Goal: Communication & Community: Share content

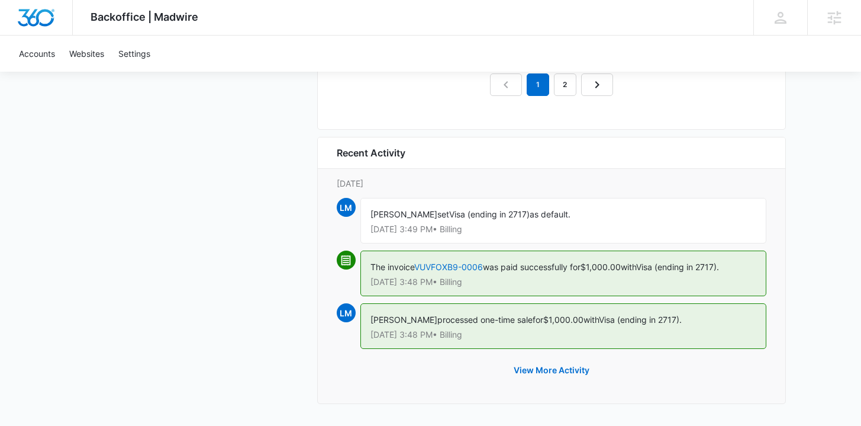
scroll to position [993, 0]
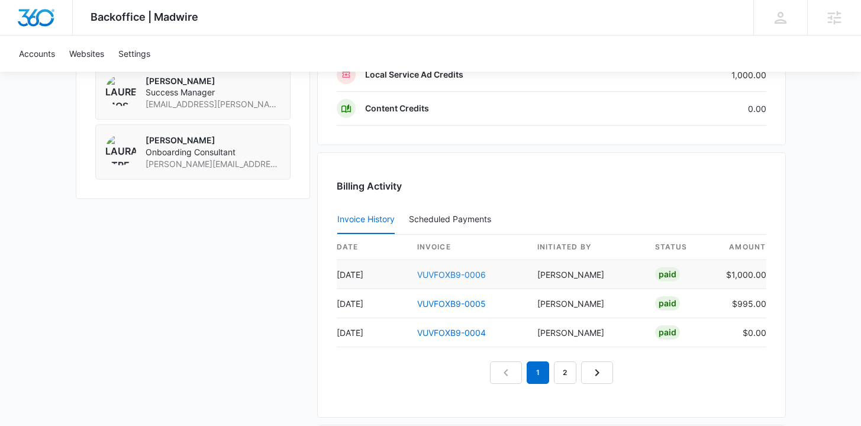
click at [439, 272] on link "VUVFOXB9-0006" at bounding box center [451, 274] width 69 height 10
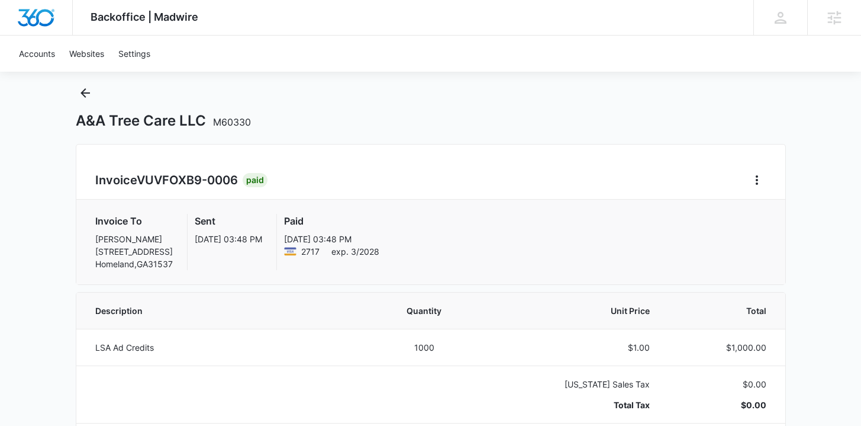
scroll to position [26, 0]
drag, startPoint x: 95, startPoint y: 181, endPoint x: 174, endPoint y: 181, distance: 78.7
click at [174, 181] on h2 "Invoice VUVFOXB9-0006" at bounding box center [168, 180] width 147 height 18
click at [103, 196] on div "Invoice VUVFOXB9-0006 Paid Invoice To Austin Amdyn 250 Pear St Homeland , GA 31…" at bounding box center [431, 214] width 710 height 141
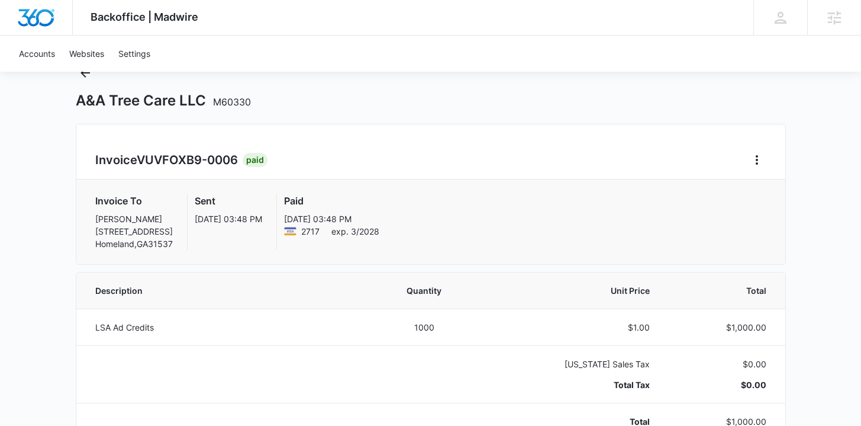
scroll to position [0, 0]
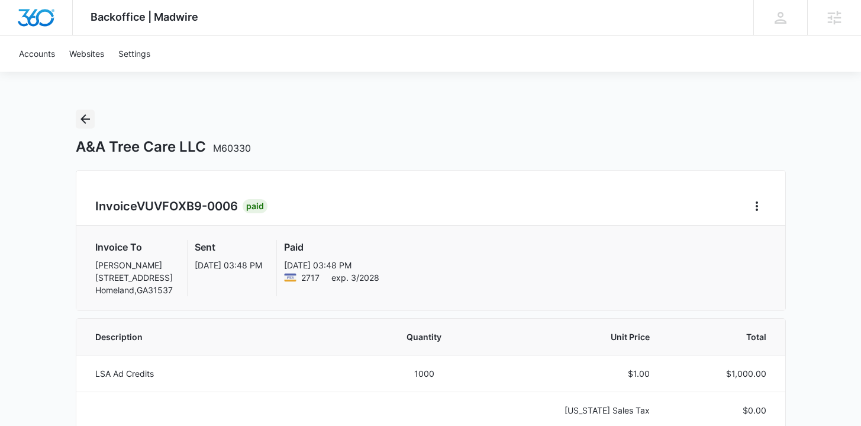
click at [78, 115] on icon "Back" at bounding box center [85, 119] width 14 height 14
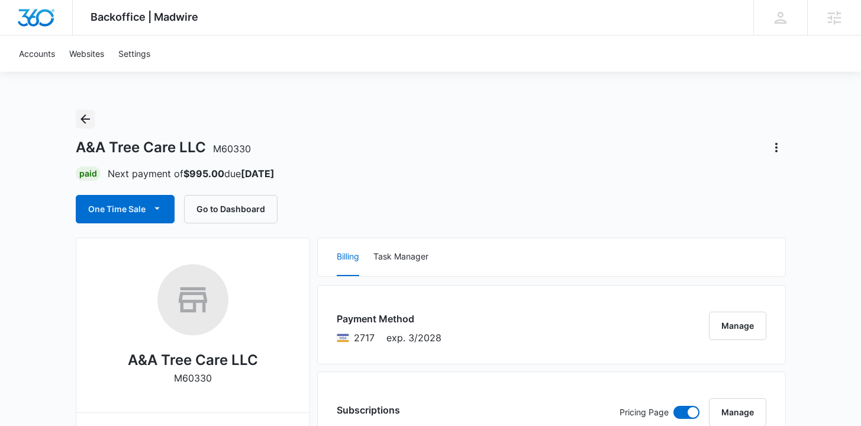
click at [89, 115] on icon "Back" at bounding box center [85, 119] width 14 height 14
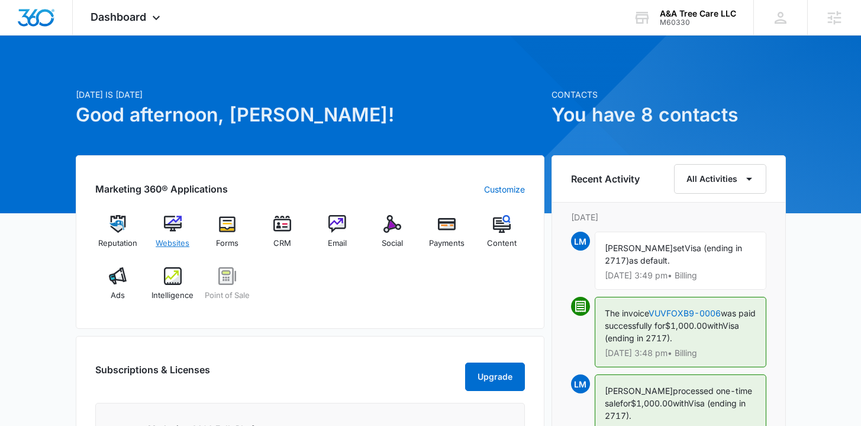
click at [179, 240] on span "Websites" at bounding box center [173, 243] width 34 height 12
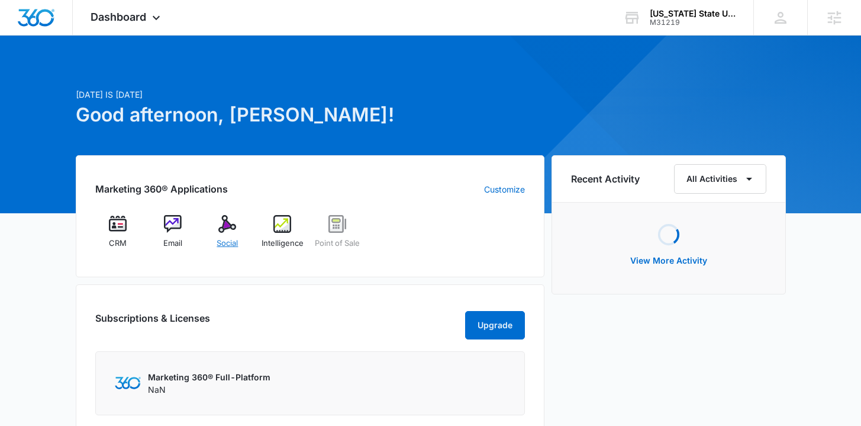
click at [230, 246] on span "Social" at bounding box center [227, 243] width 21 height 12
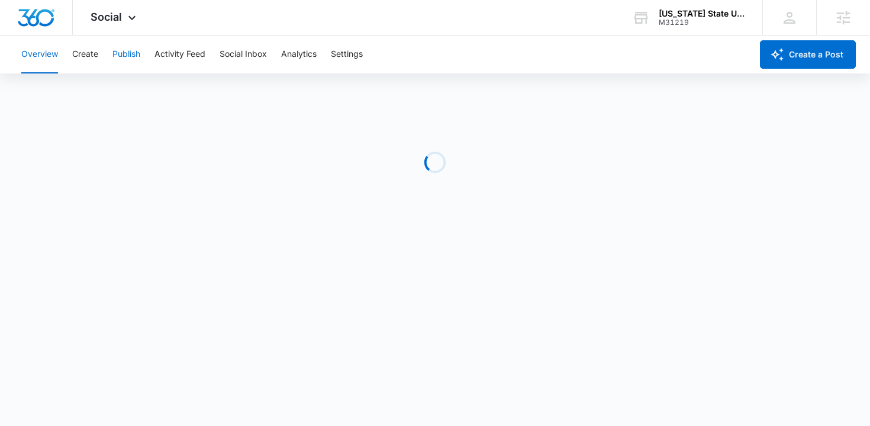
click at [139, 55] on button "Publish" at bounding box center [126, 55] width 28 height 38
click at [90, 60] on button "Create" at bounding box center [85, 55] width 26 height 38
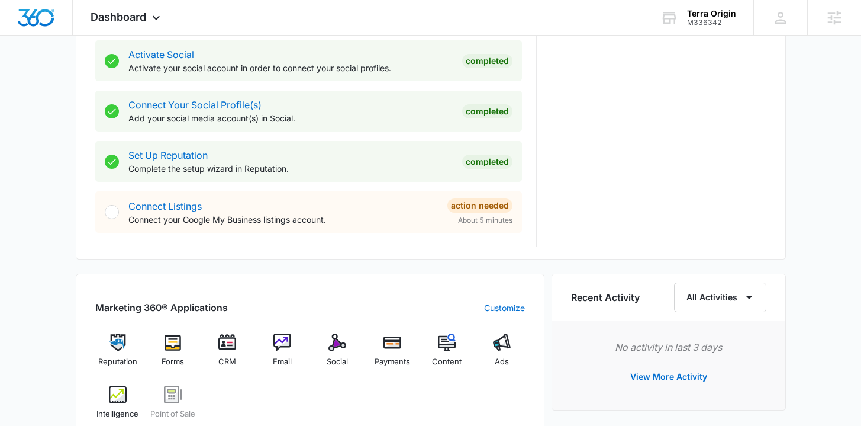
scroll to position [518, 0]
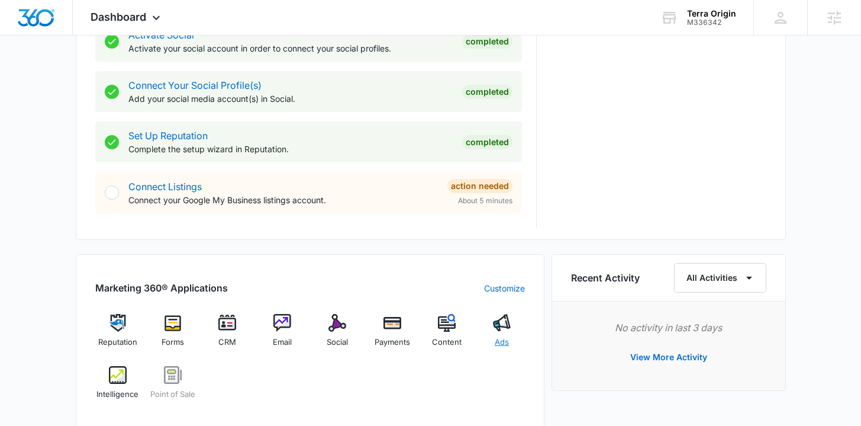
click at [504, 341] on span "Ads" at bounding box center [502, 342] width 14 height 12
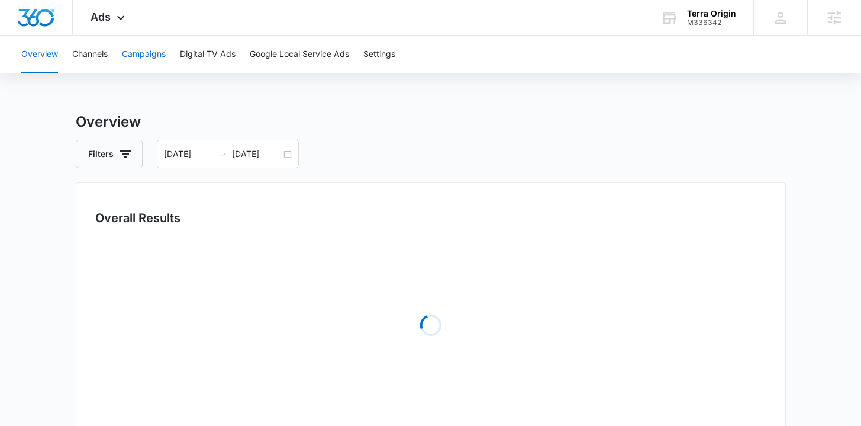
click at [157, 62] on button "Campaigns" at bounding box center [144, 55] width 44 height 38
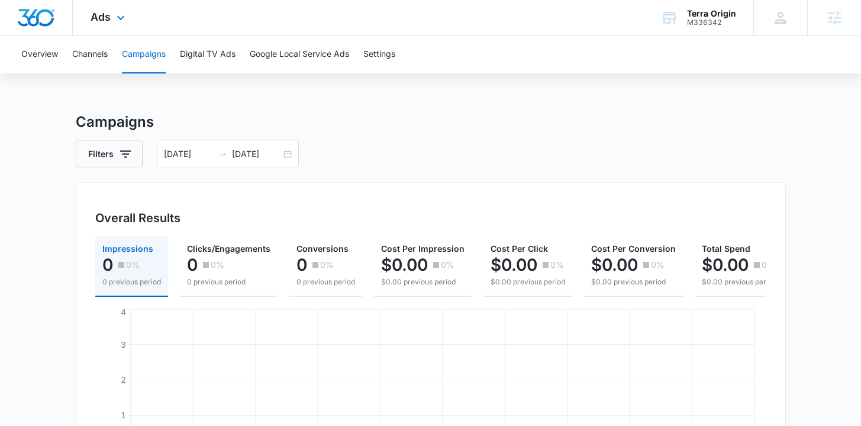
click at [39, 24] on img "Dashboard" at bounding box center [36, 18] width 38 height 18
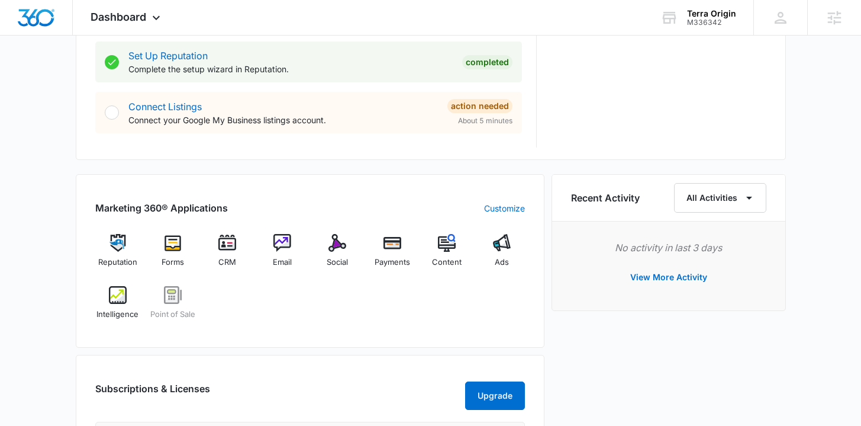
scroll to position [600, 0]
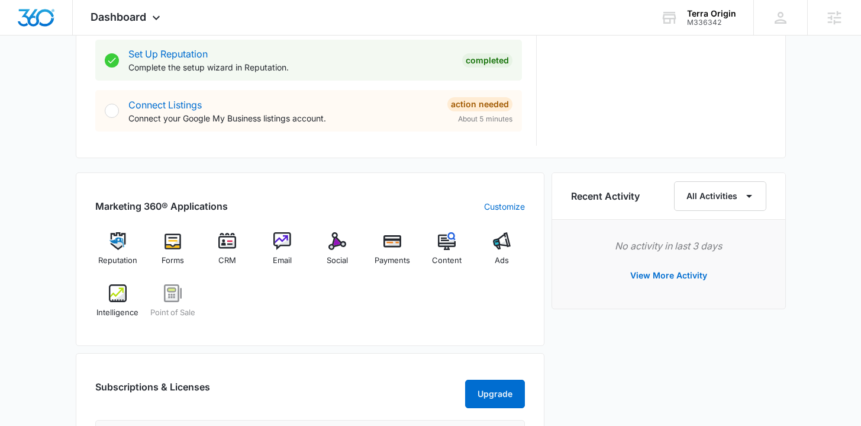
click at [279, 300] on div "Reputation Forms CRM Email Social Payments Content Ads Intelligence Point of Sa…" at bounding box center [310, 279] width 430 height 94
click at [332, 258] on span "Social" at bounding box center [337, 261] width 21 height 12
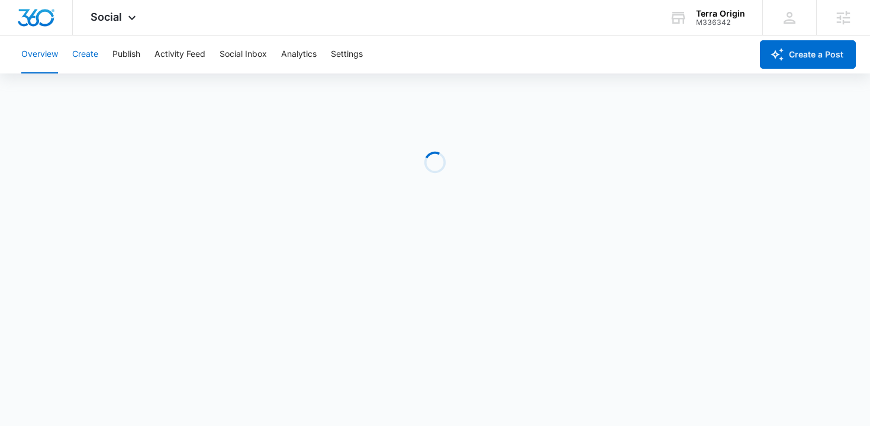
click at [94, 62] on button "Create" at bounding box center [85, 55] width 26 height 38
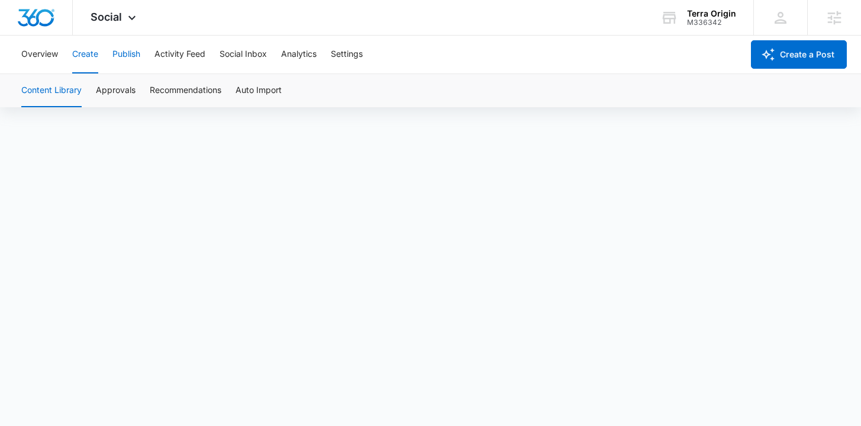
click at [134, 58] on button "Publish" at bounding box center [126, 55] width 28 height 38
